Goal: Check status: Check status

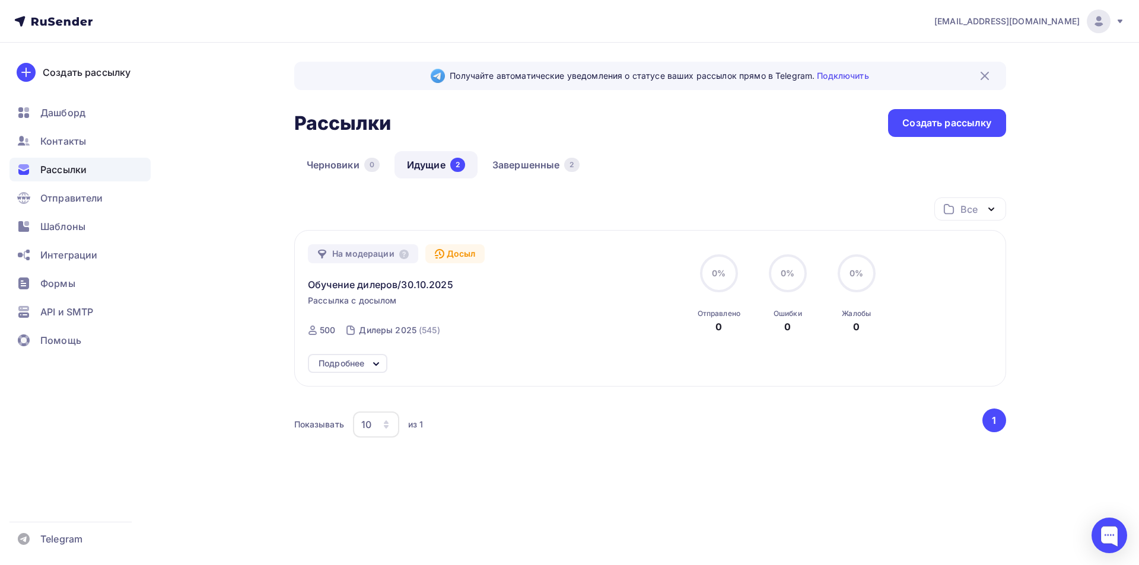
click at [637, 165] on div "Черновики 0 Идущие 2 Завершенные 2" at bounding box center [650, 174] width 712 height 46
click at [429, 170] on link "Идущие 2" at bounding box center [435, 164] width 83 height 27
click at [611, 125] on div "Рассылки Рассылки Создать рассылку" at bounding box center [650, 123] width 712 height 28
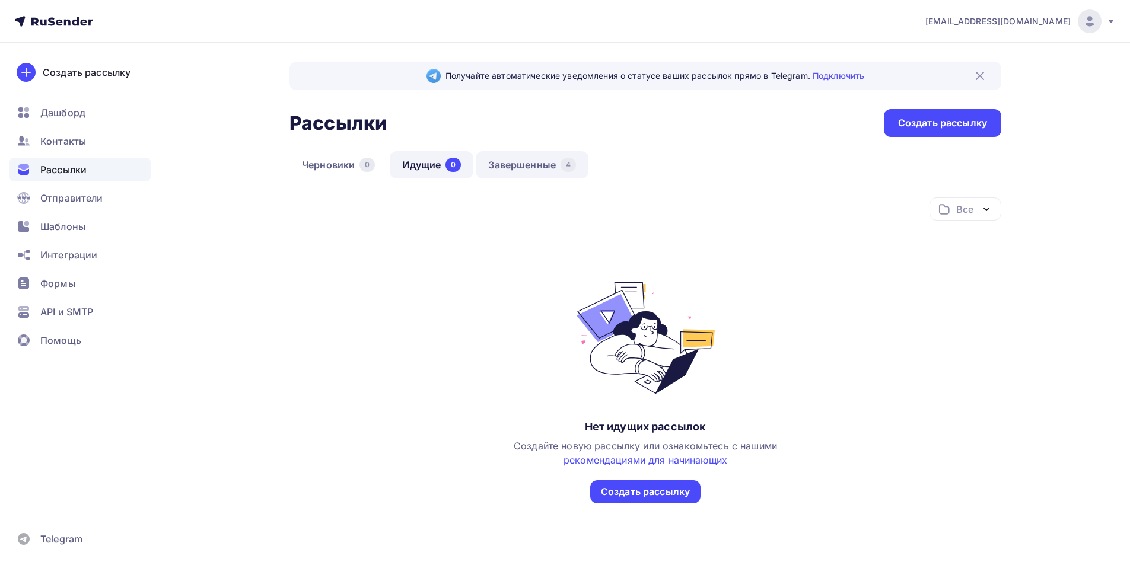
click at [506, 168] on link "Завершенные 4" at bounding box center [532, 164] width 113 height 27
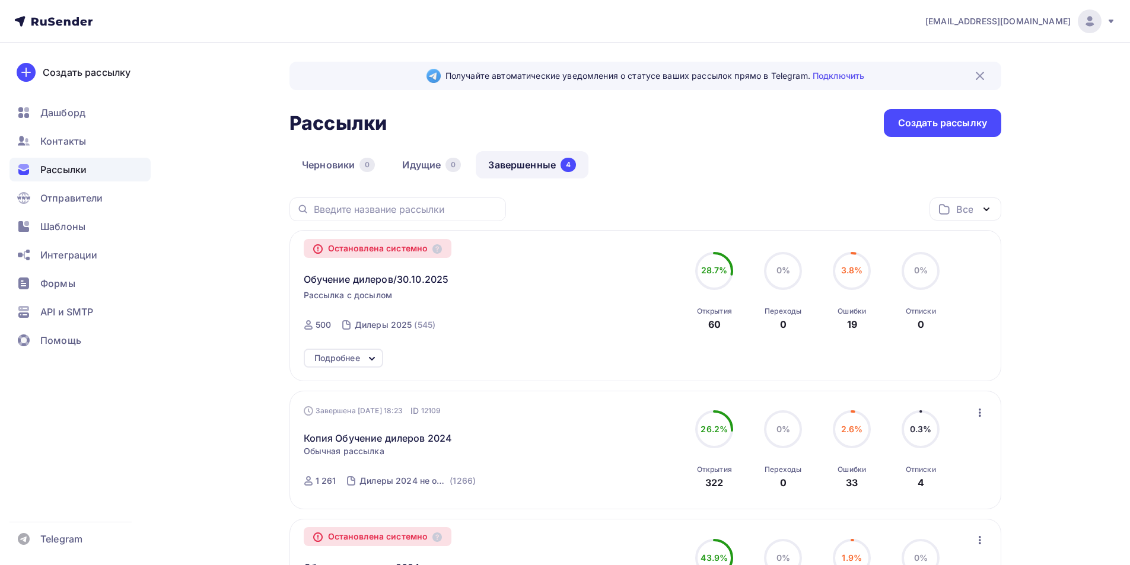
click at [365, 360] on icon at bounding box center [372, 359] width 14 height 14
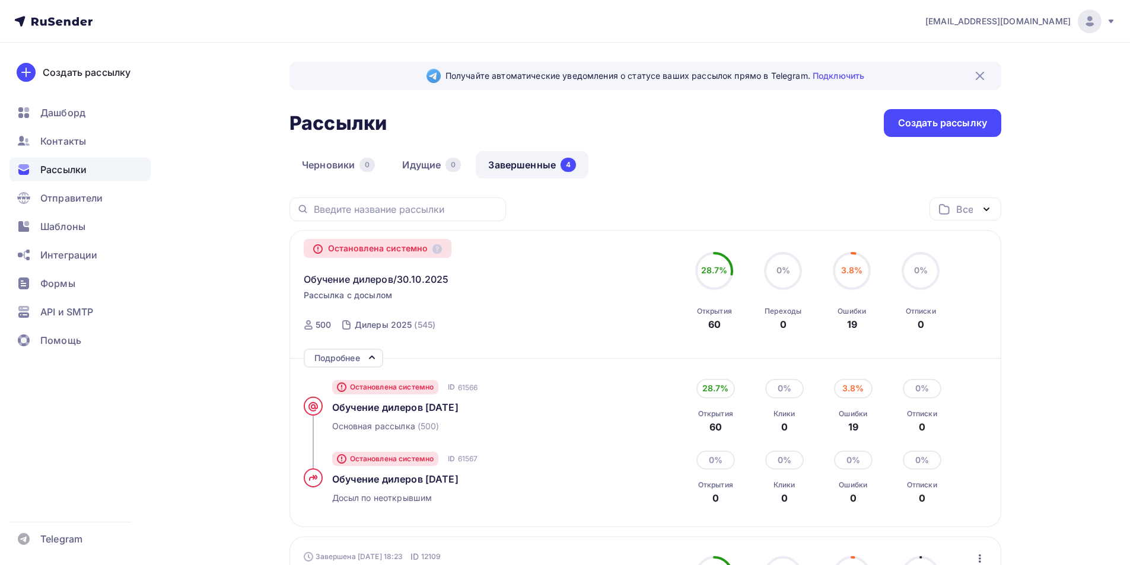
scroll to position [59, 0]
